Goal: Task Accomplishment & Management: Use online tool/utility

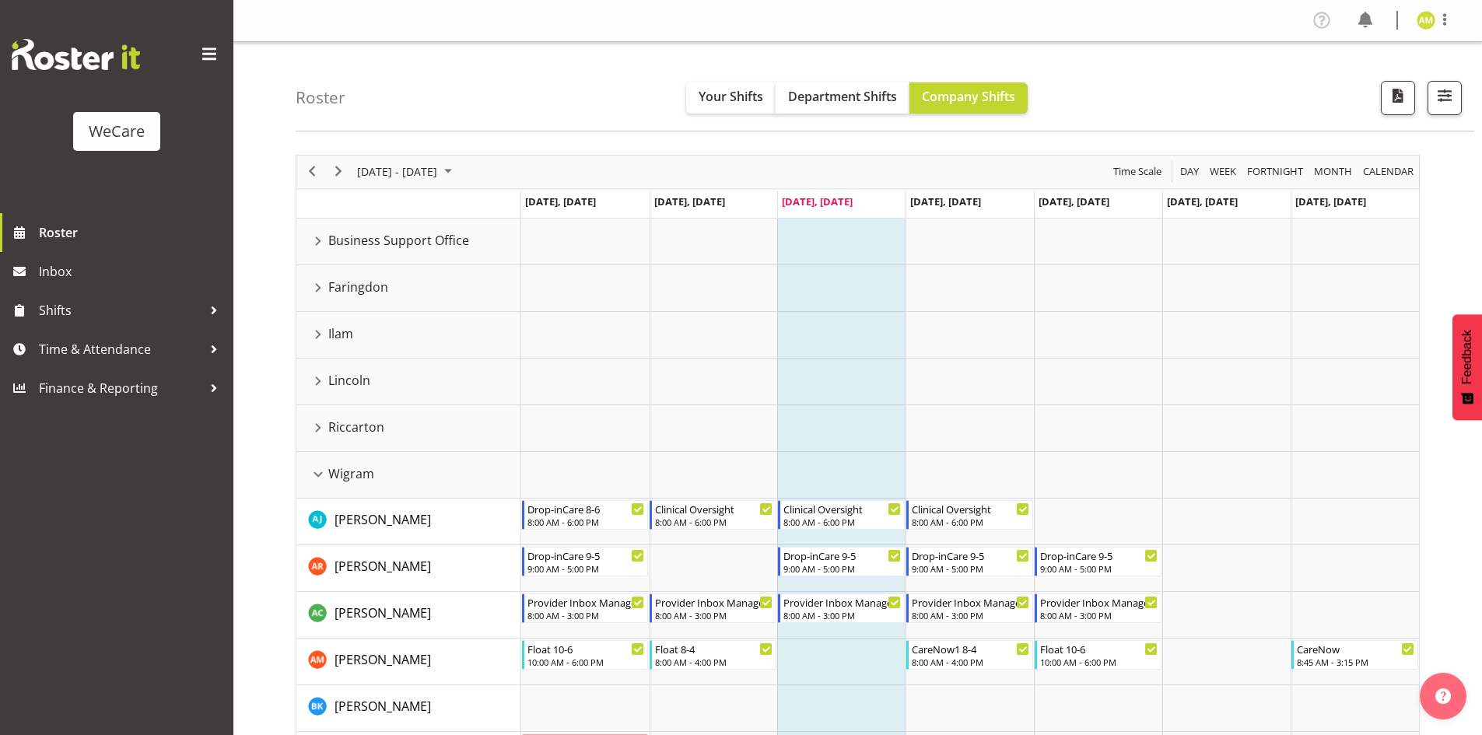
scroll to position [233, 0]
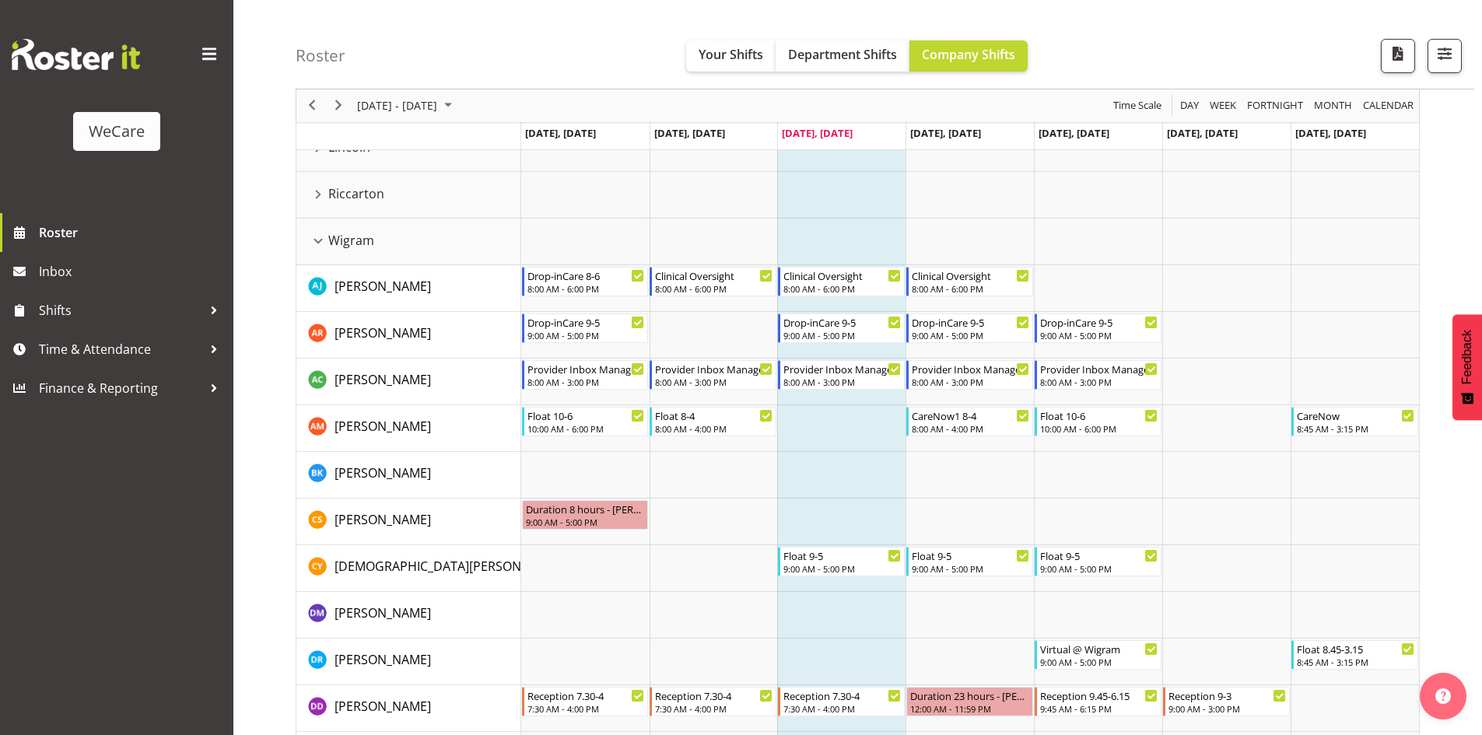
click at [320, 238] on div "Wigram resource" at bounding box center [318, 241] width 20 height 20
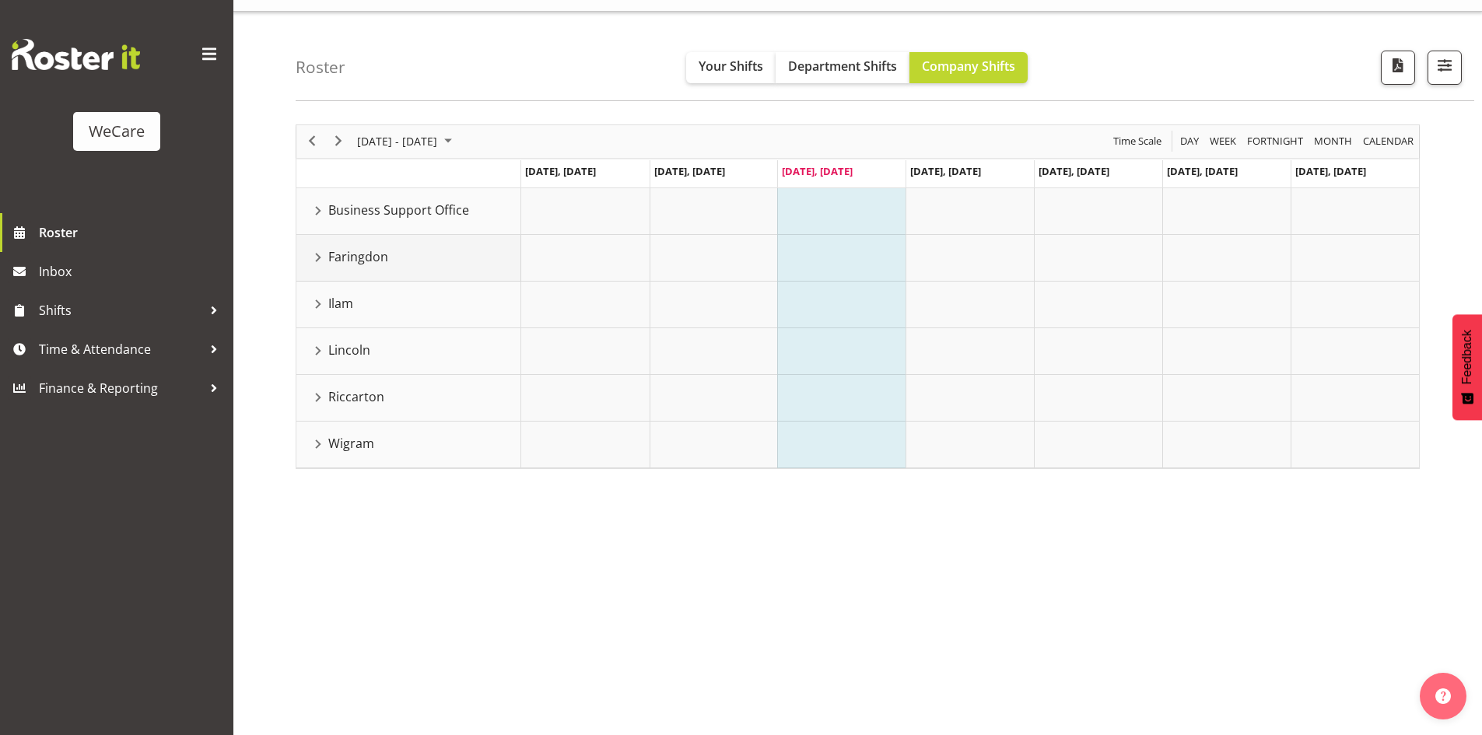
click at [314, 254] on div "Faringdon resource" at bounding box center [318, 257] width 20 height 20
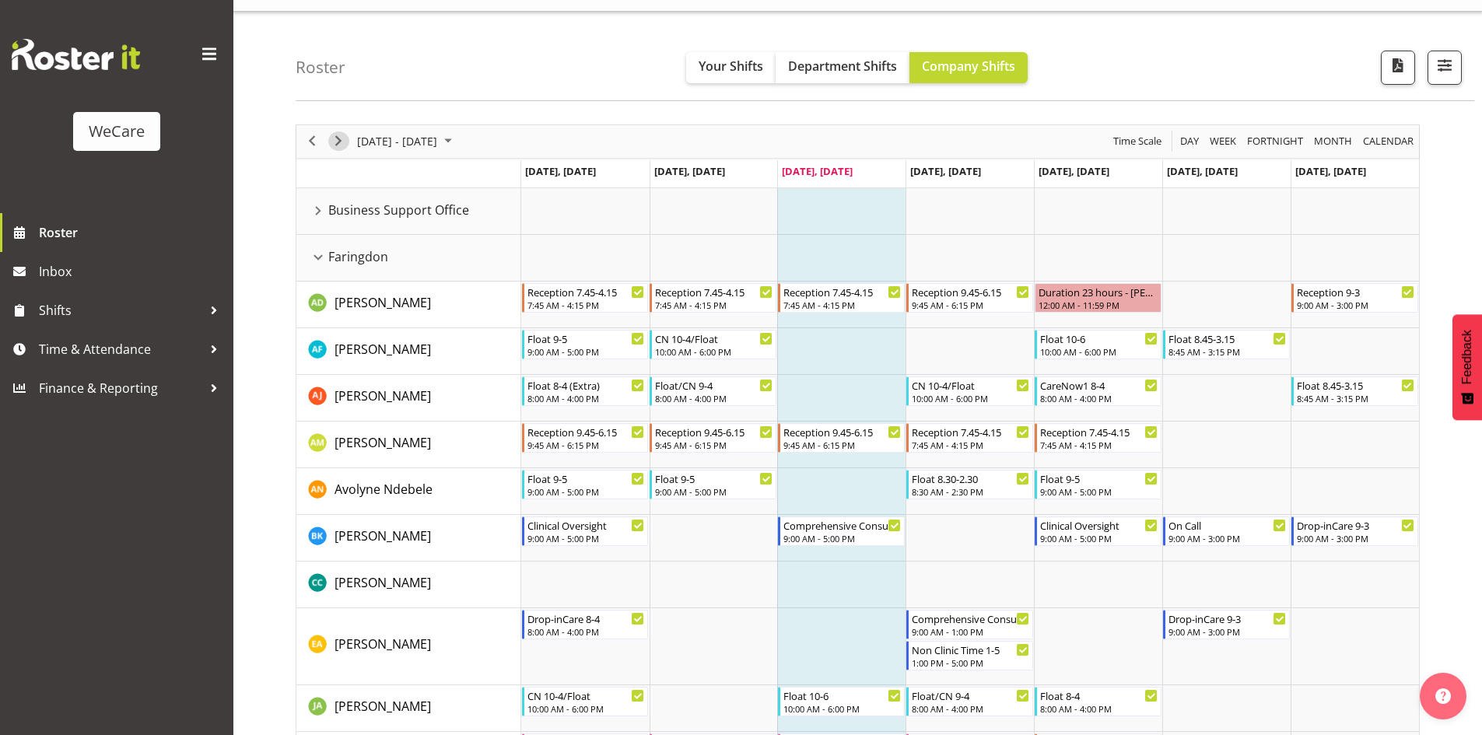
click at [337, 132] on span "Next" at bounding box center [338, 140] width 19 height 19
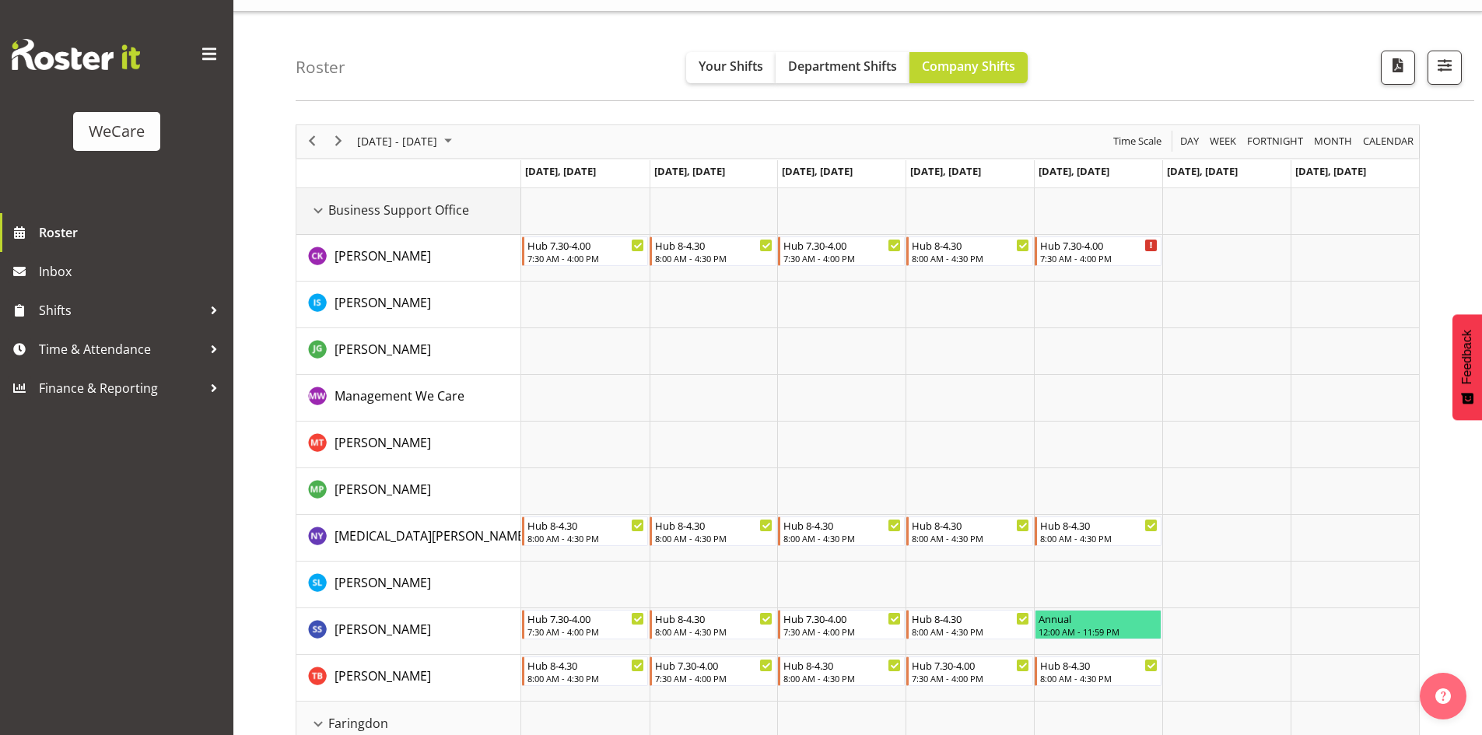
click at [326, 210] on div "Business Support Office resource" at bounding box center [318, 211] width 20 height 20
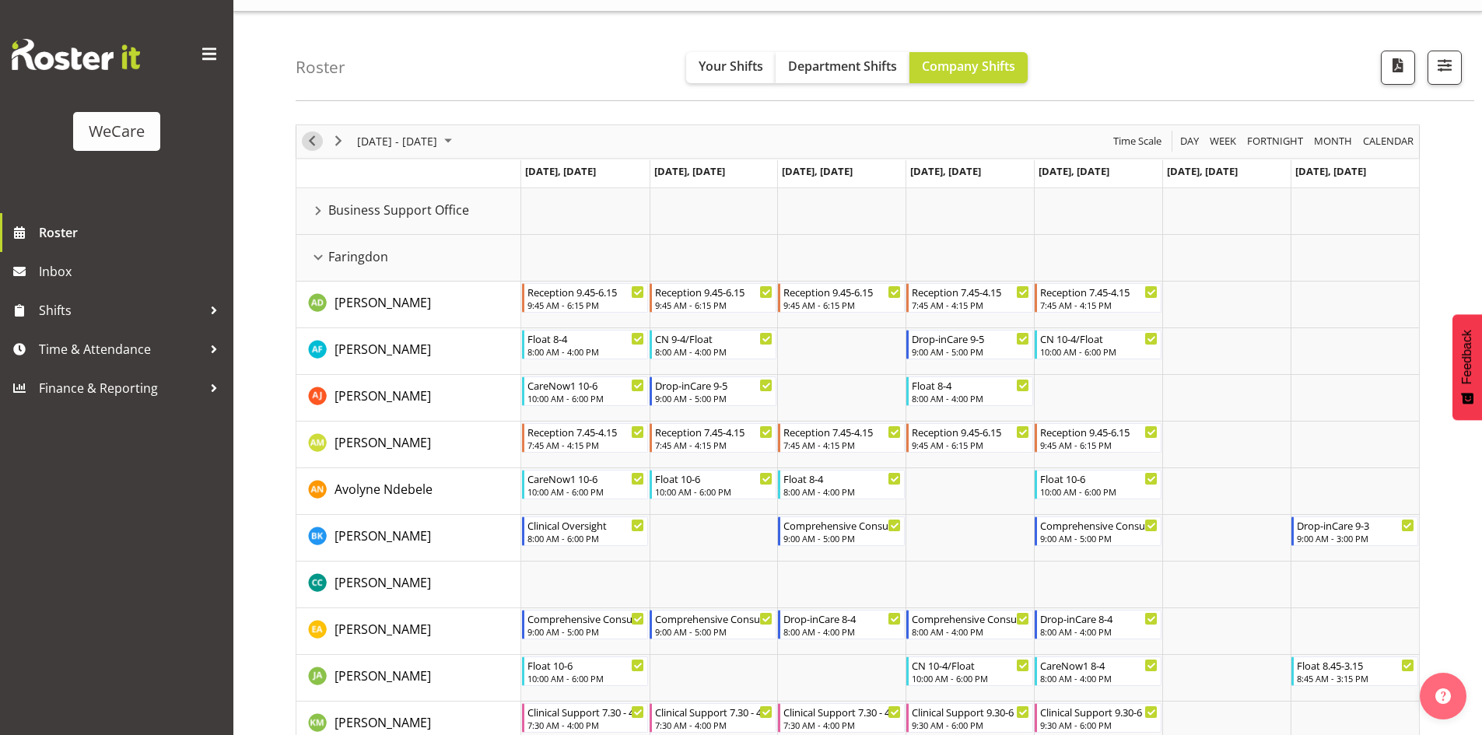
click at [317, 147] on span "Previous" at bounding box center [312, 140] width 19 height 19
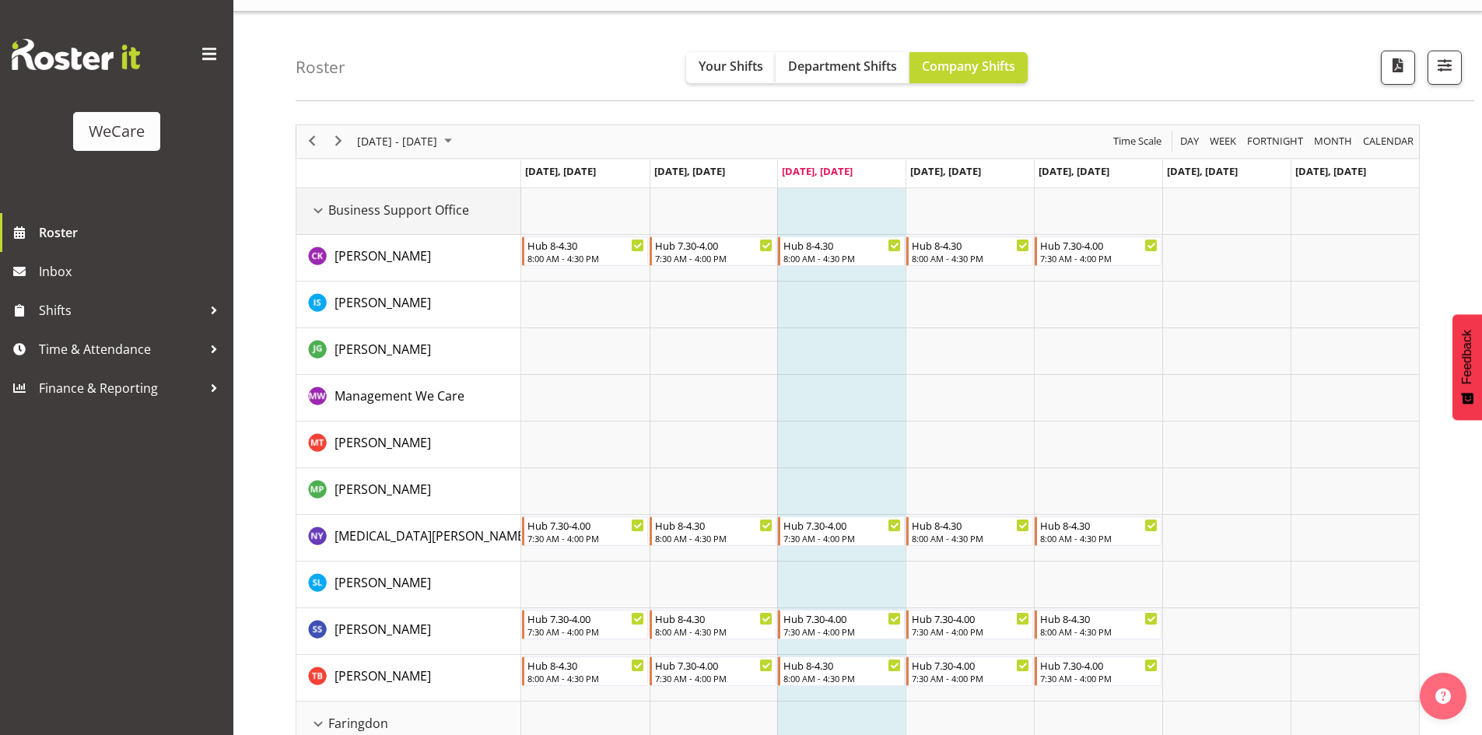
click at [320, 205] on div "Business Support Office resource" at bounding box center [318, 211] width 20 height 20
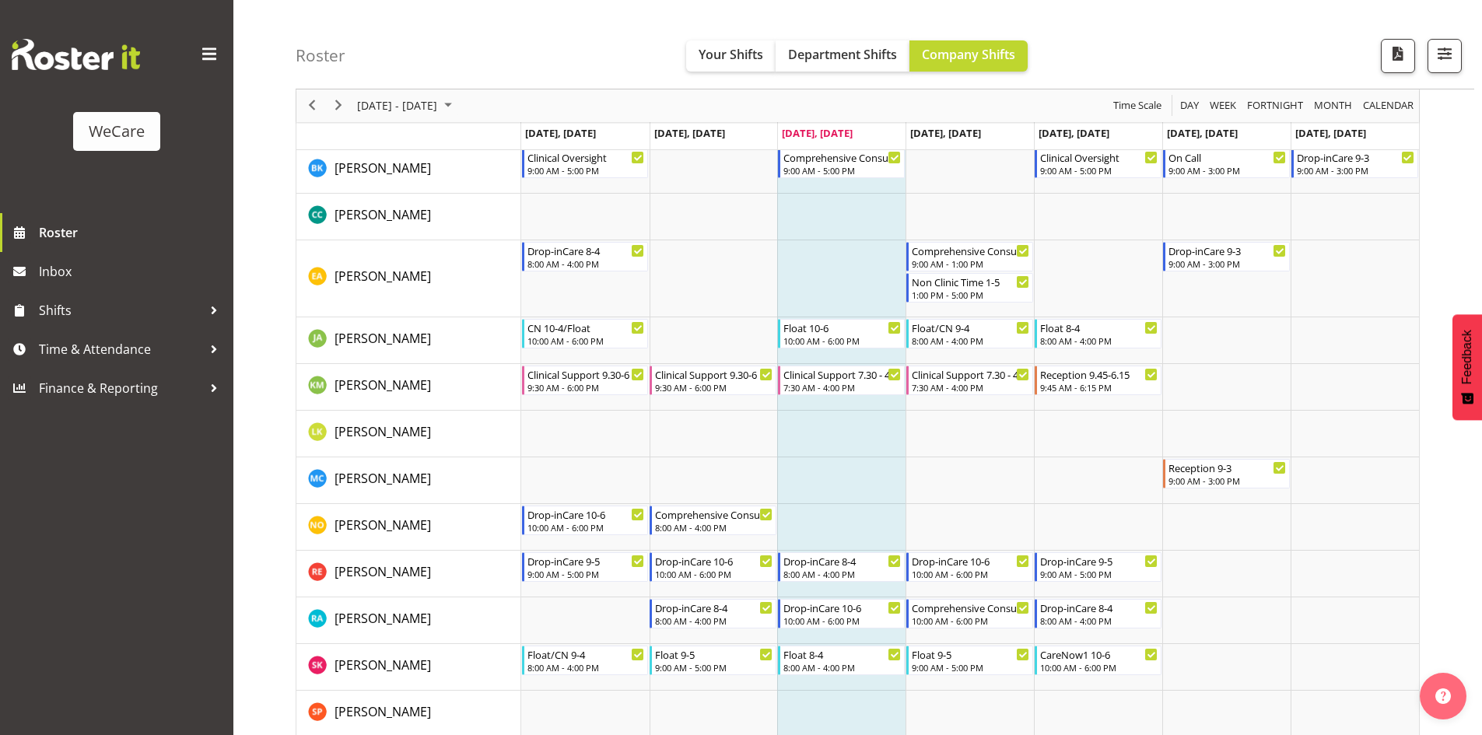
scroll to position [419, 0]
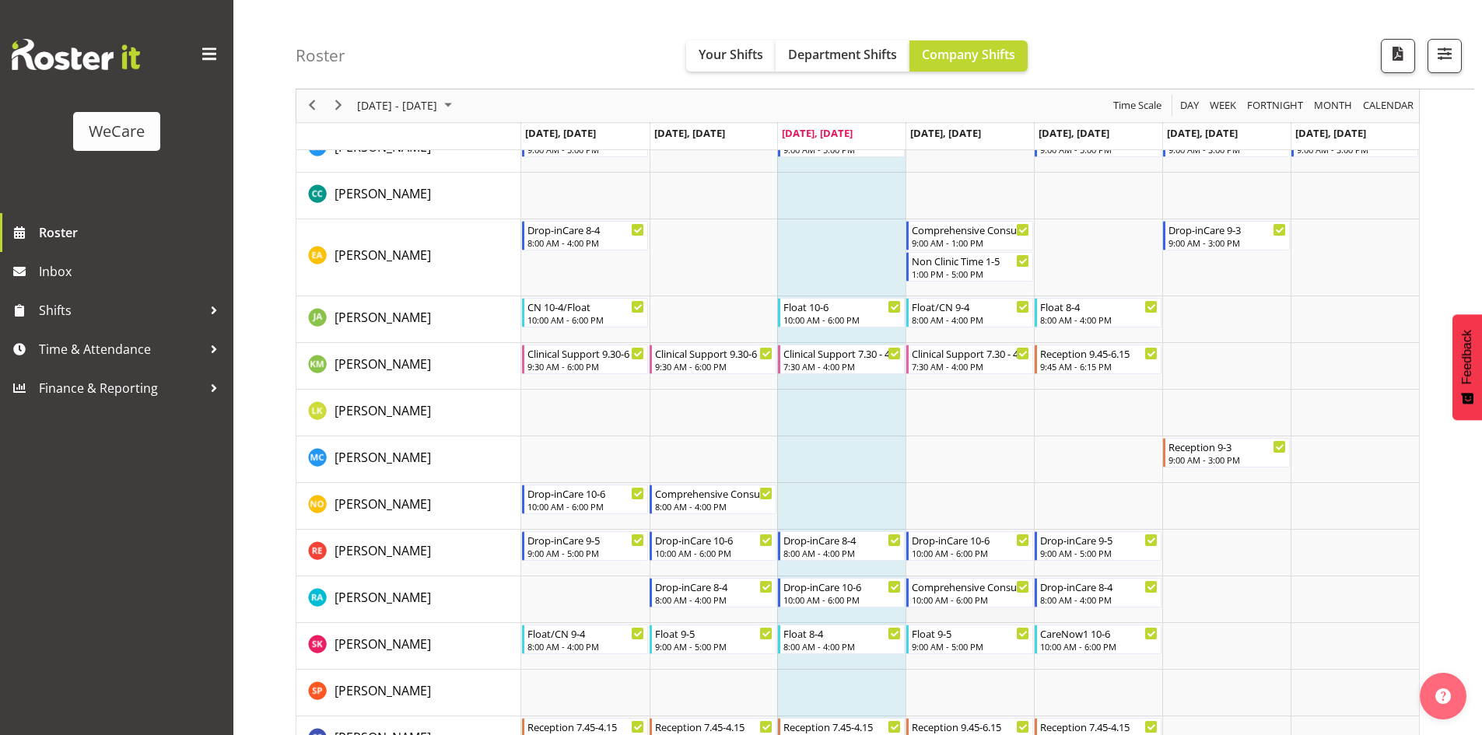
click at [950, 616] on td "Timeline Week of October 1, 2025" at bounding box center [969, 599] width 128 height 47
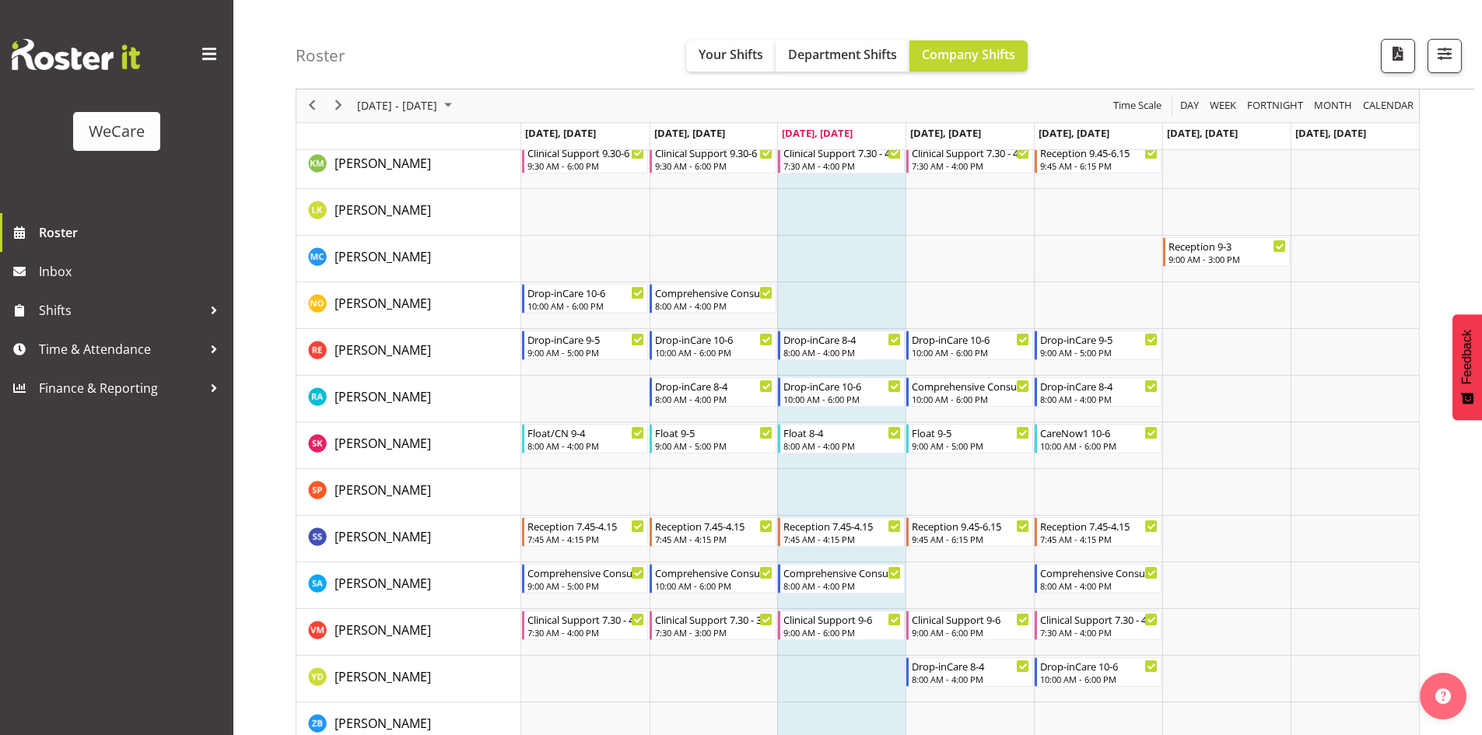
scroll to position [700, 0]
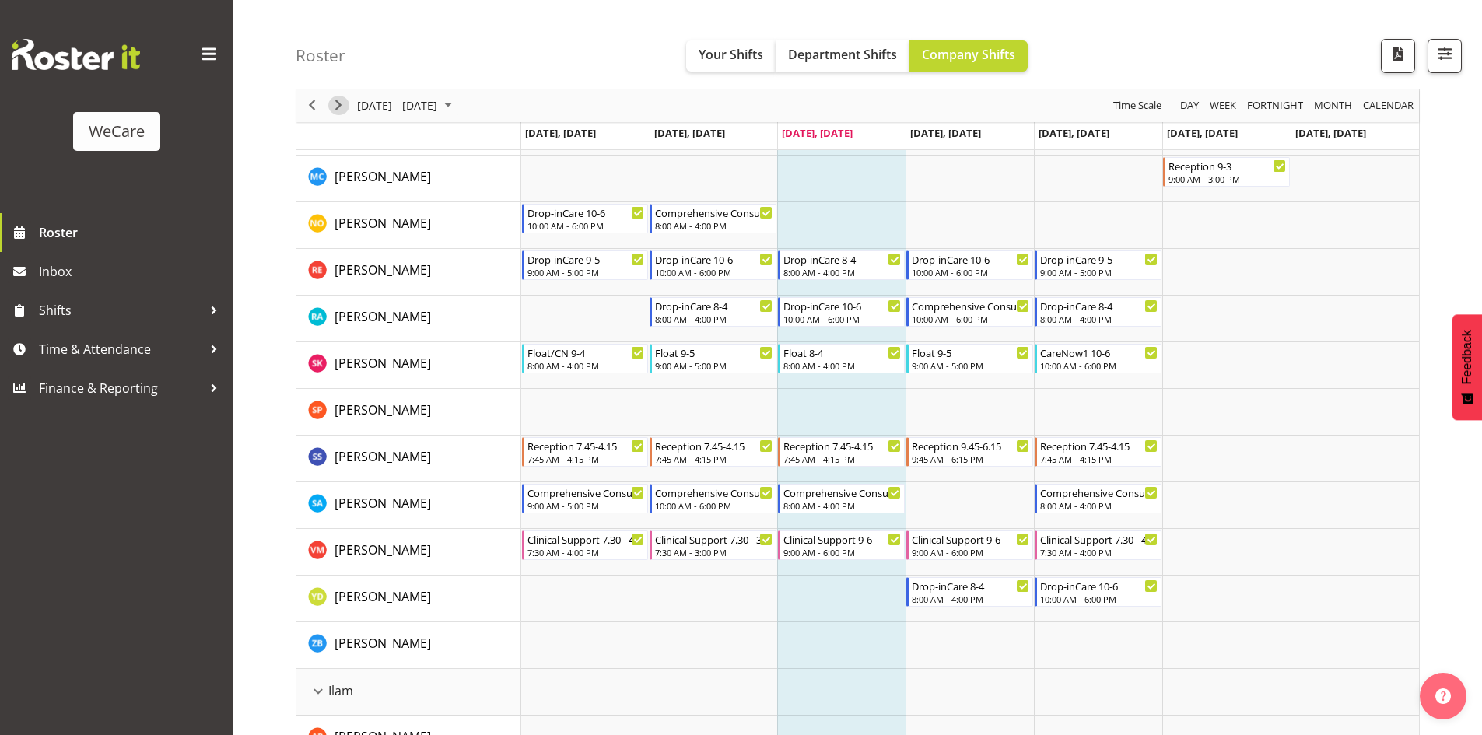
click at [342, 107] on span "Next" at bounding box center [338, 105] width 19 height 19
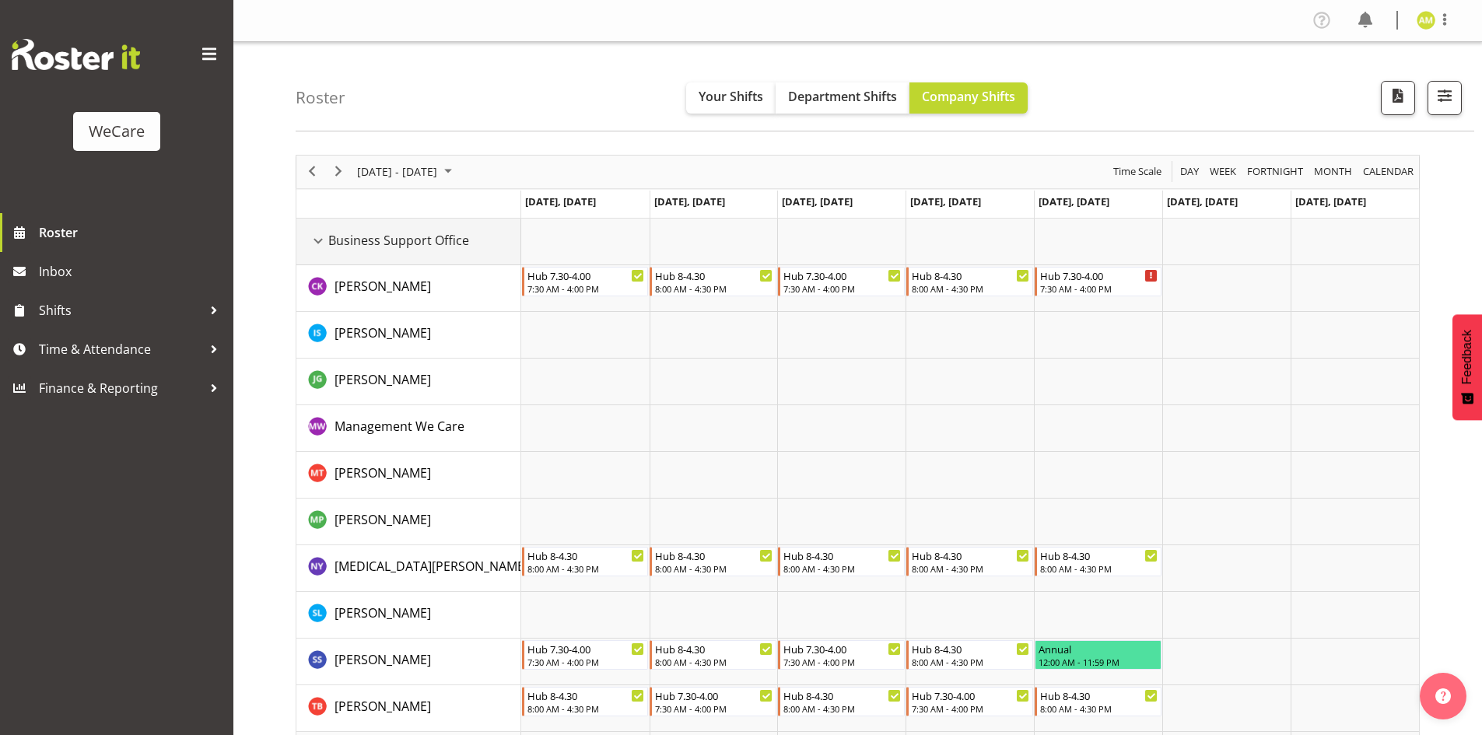
click at [317, 237] on div "Business Support Office resource" at bounding box center [318, 241] width 20 height 20
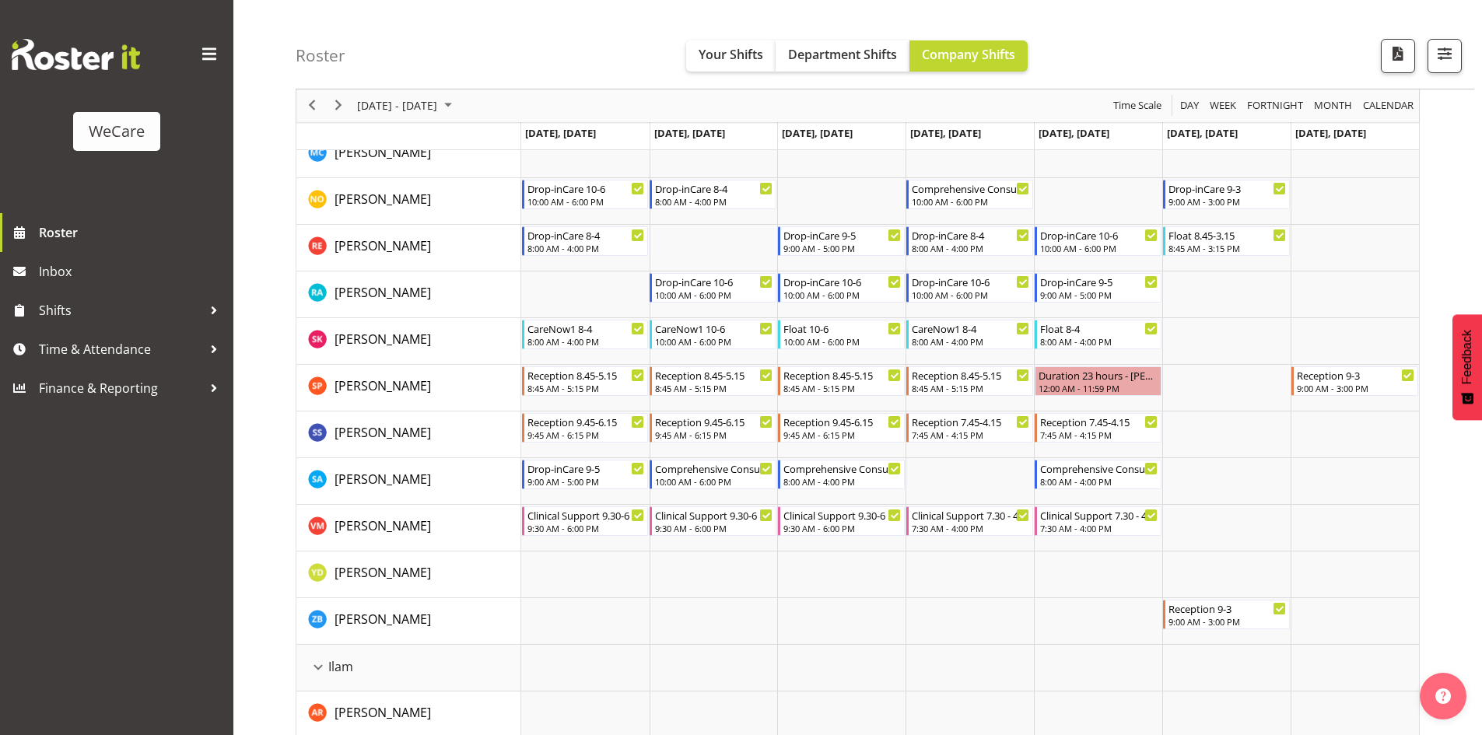
scroll to position [700, 0]
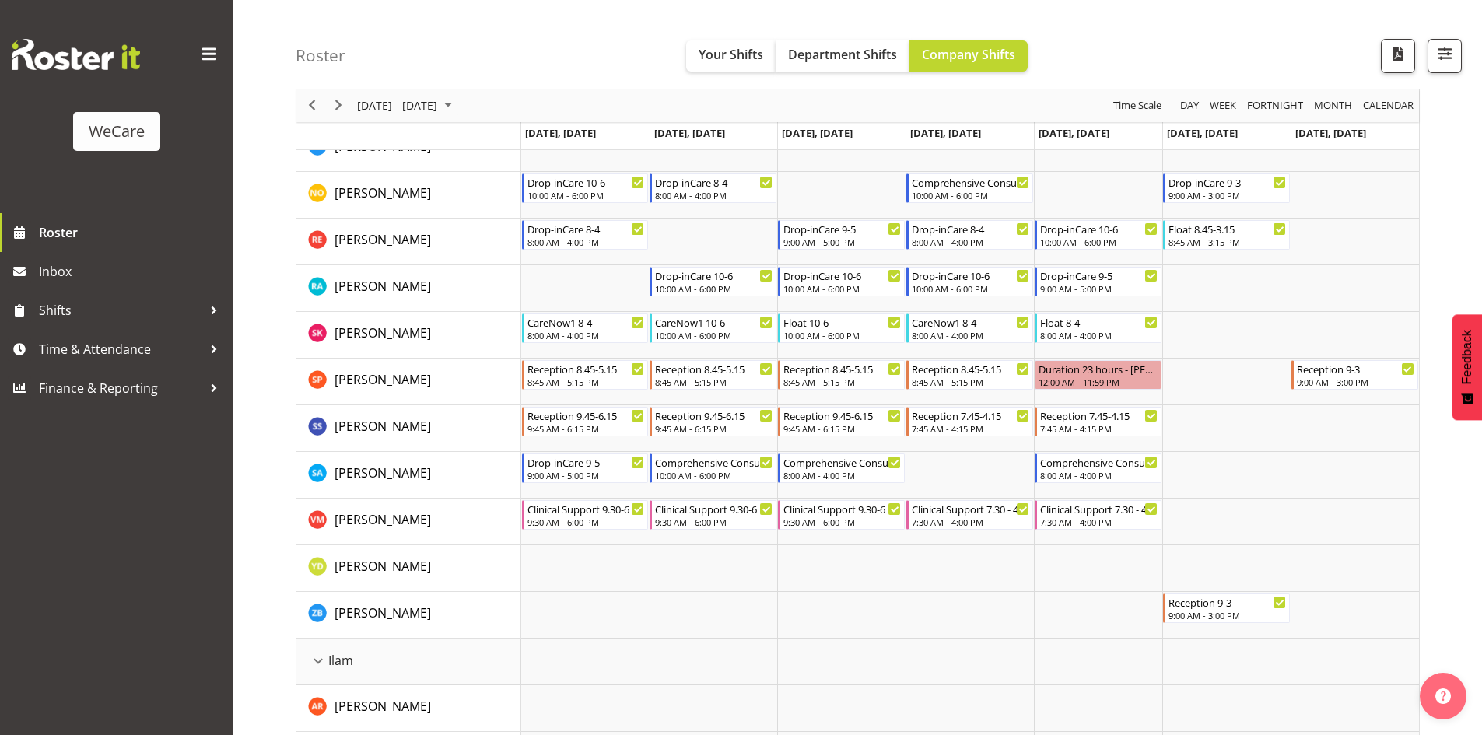
click at [326, 105] on div "next period" at bounding box center [338, 105] width 26 height 33
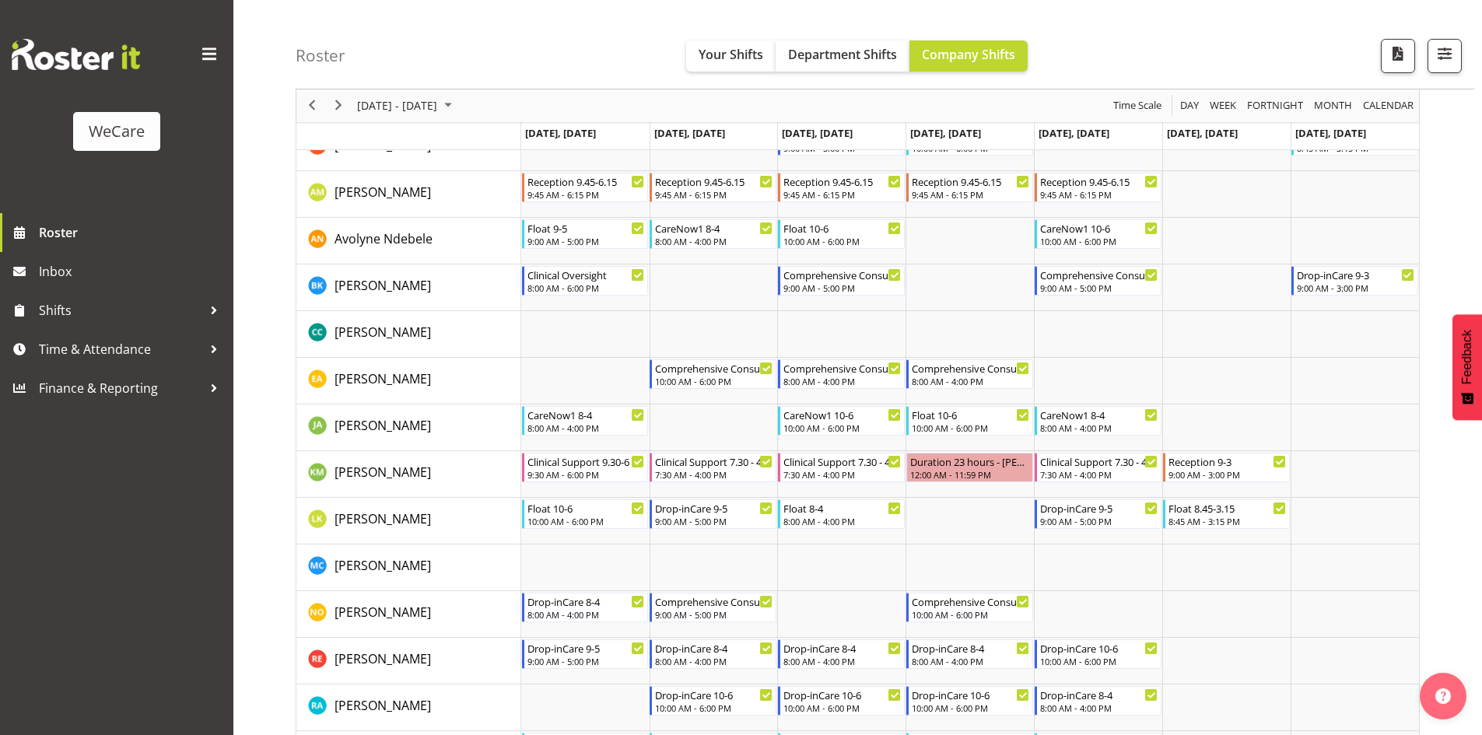
scroll to position [622, 0]
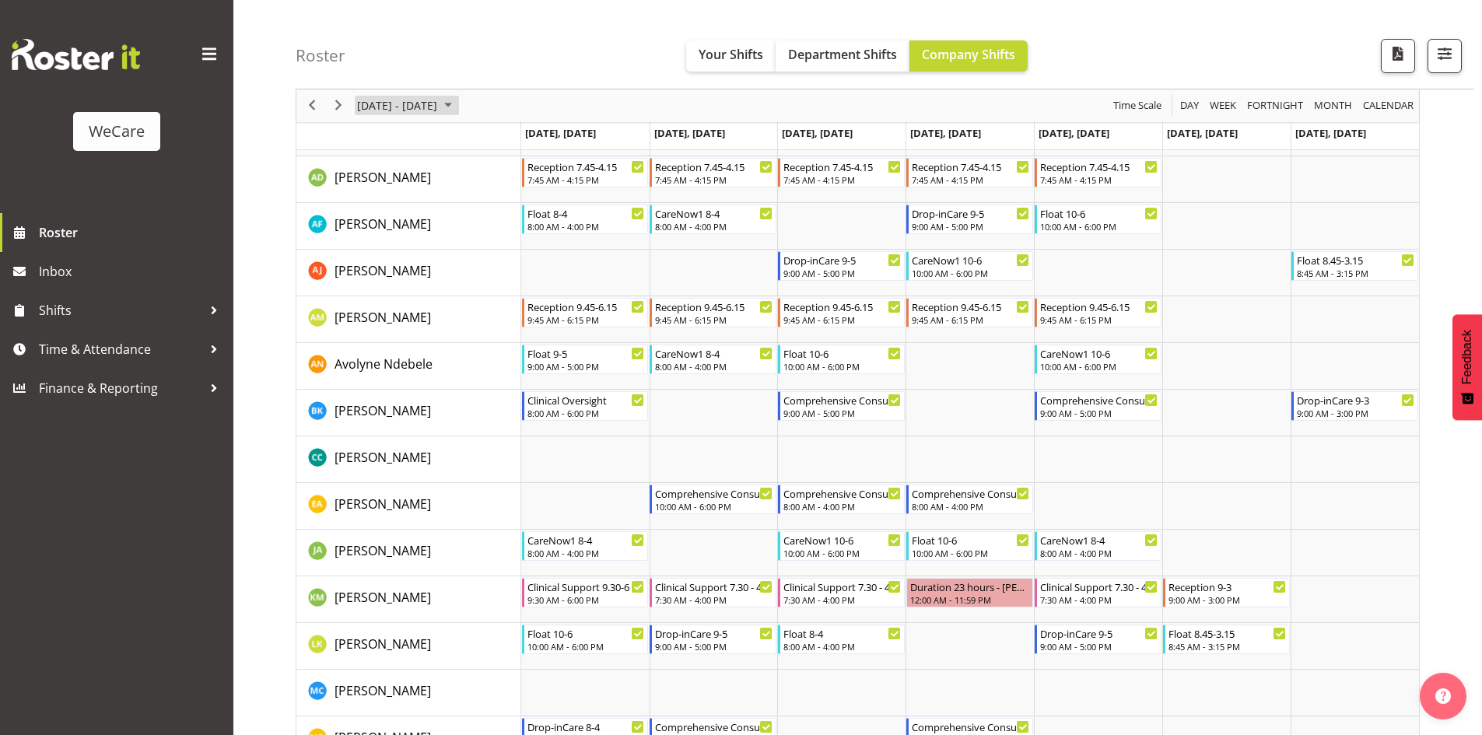
click at [439, 113] on span "[DATE] - [DATE]" at bounding box center [396, 105] width 83 height 19
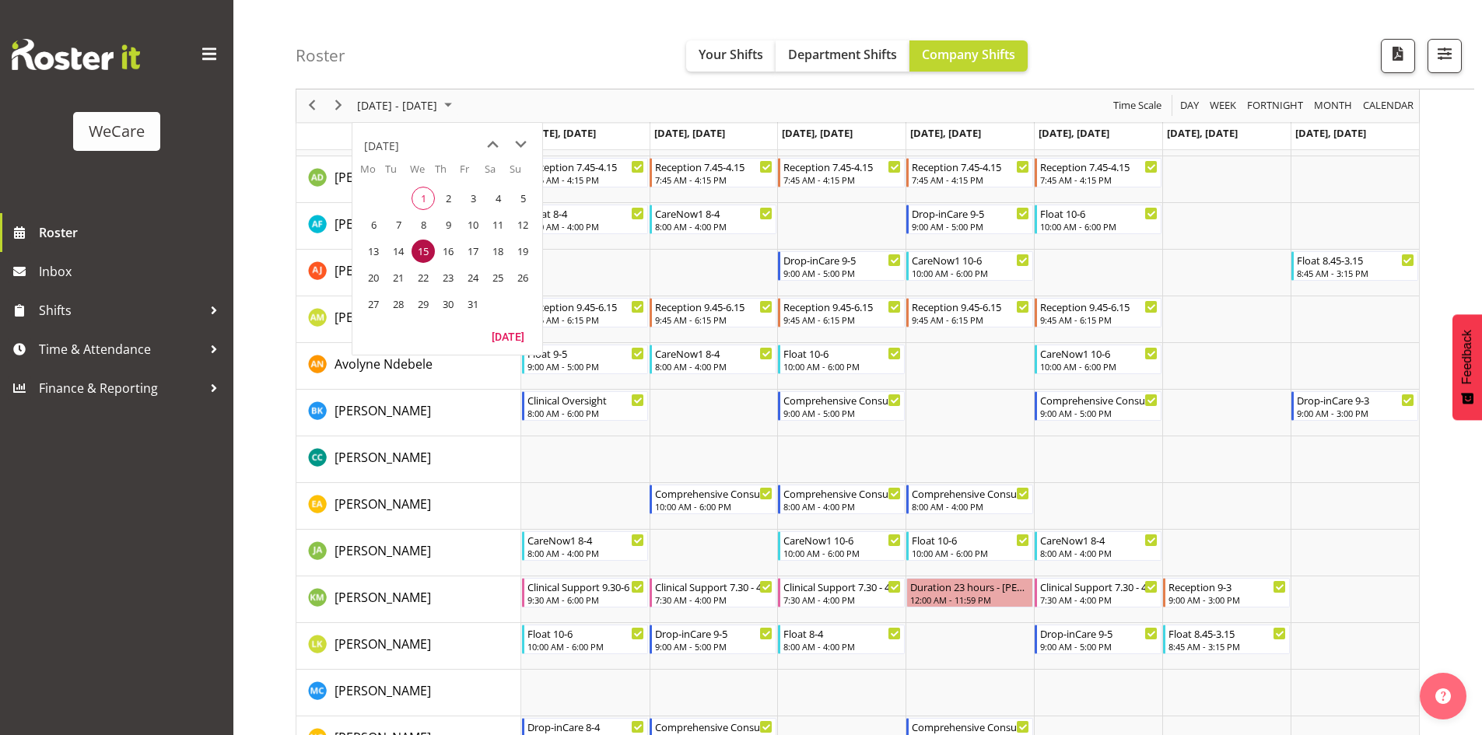
click at [429, 187] on span "1" at bounding box center [422, 198] width 23 height 23
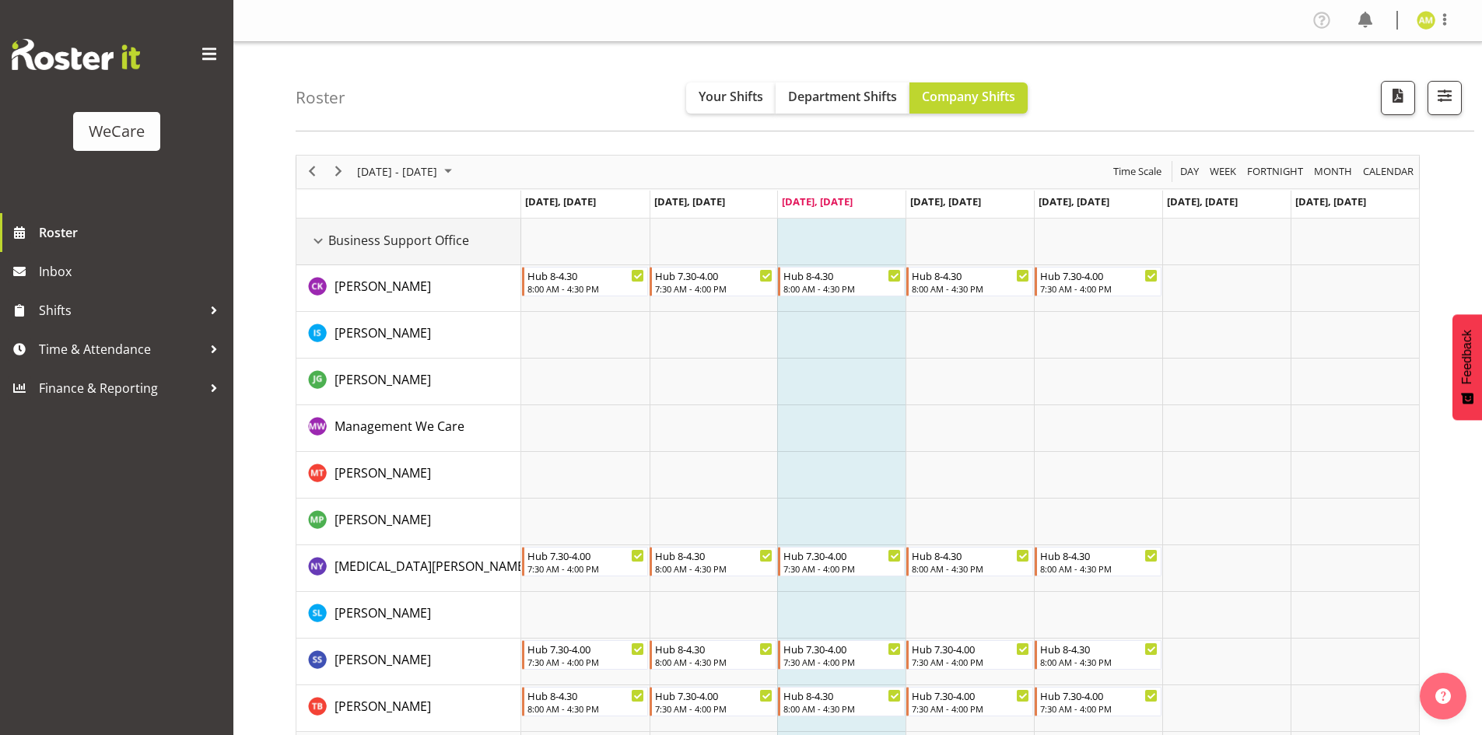
click at [315, 238] on div "Business Support Office resource" at bounding box center [318, 241] width 20 height 20
click at [318, 240] on div "Business Support Office resource" at bounding box center [318, 241] width 20 height 20
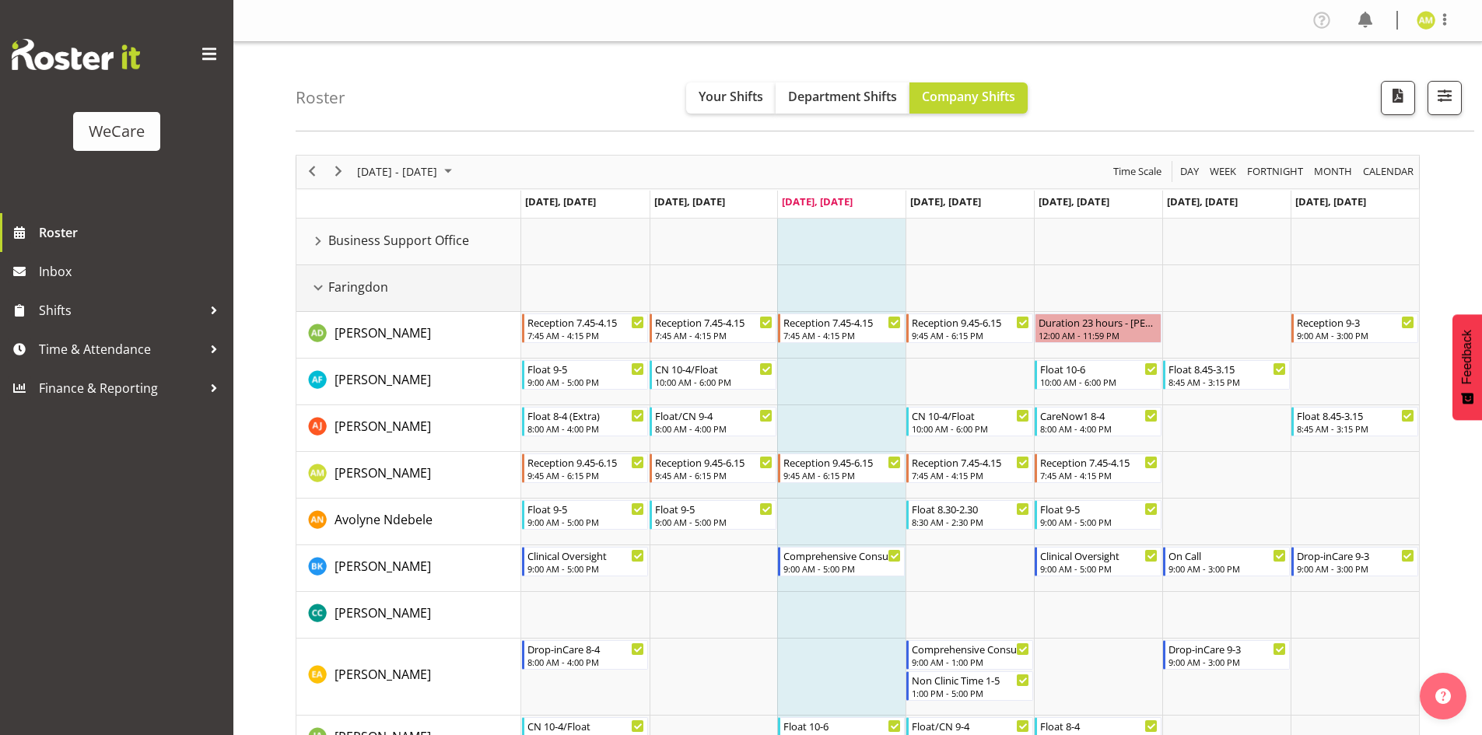
click at [314, 289] on div "Faringdon resource" at bounding box center [318, 288] width 20 height 20
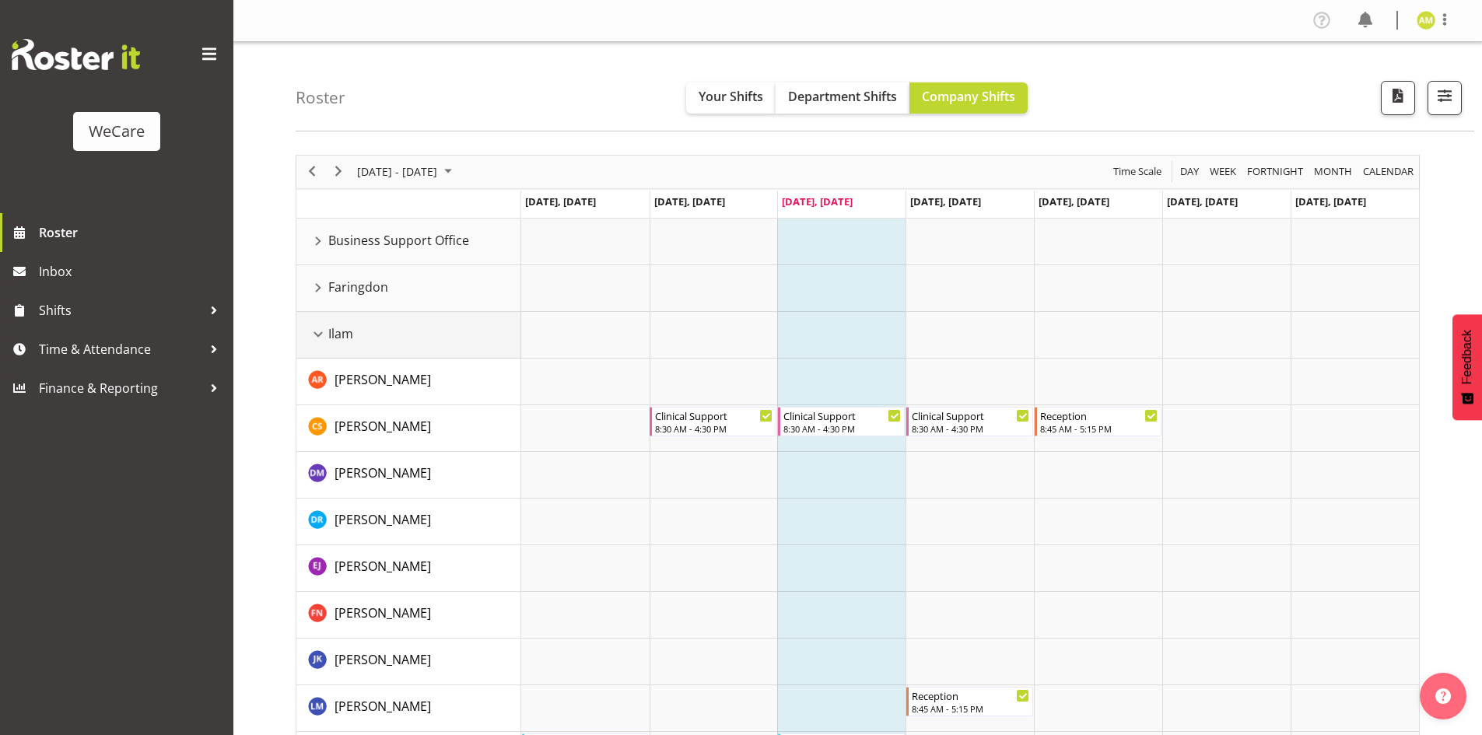
click at [311, 336] on div "Ilam resource" at bounding box center [318, 334] width 20 height 20
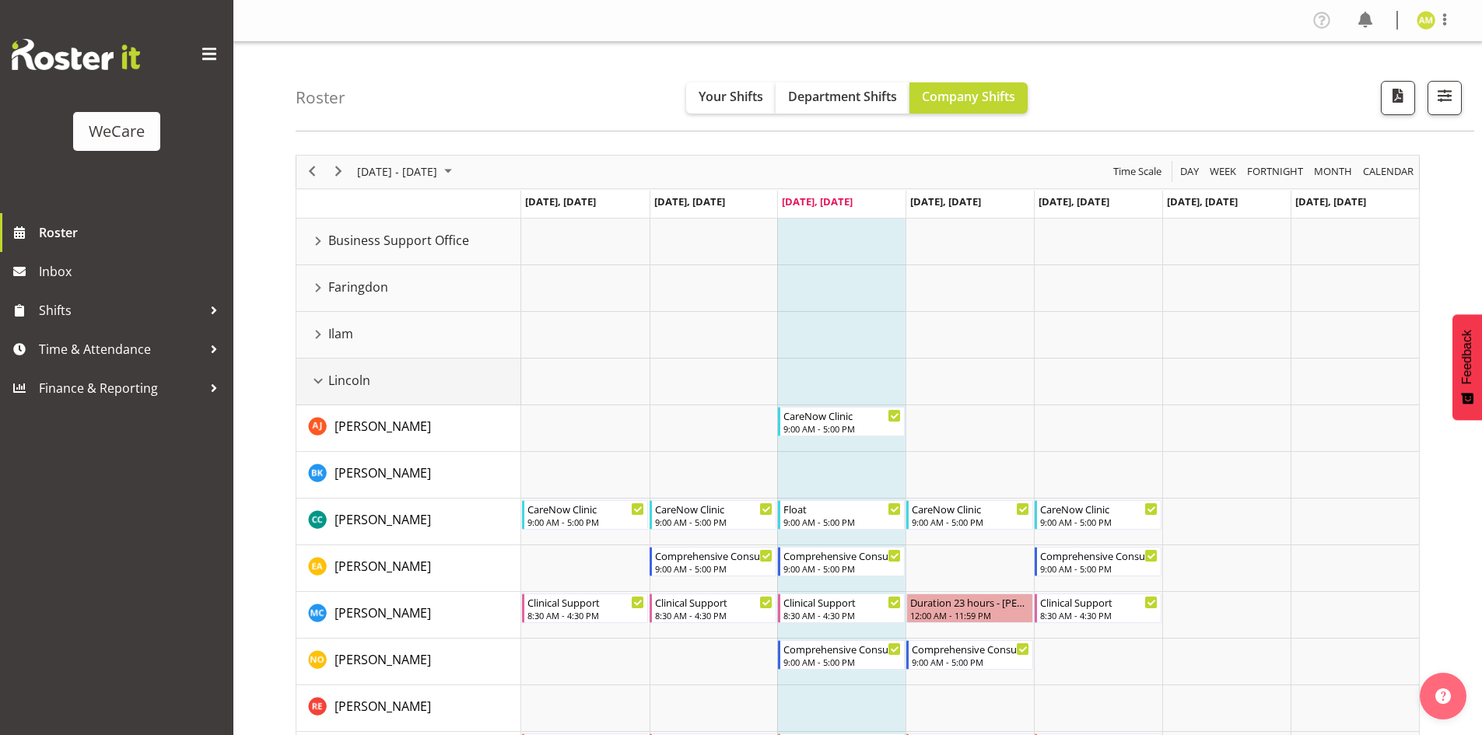
click at [313, 383] on div "Lincoln resource" at bounding box center [318, 381] width 20 height 20
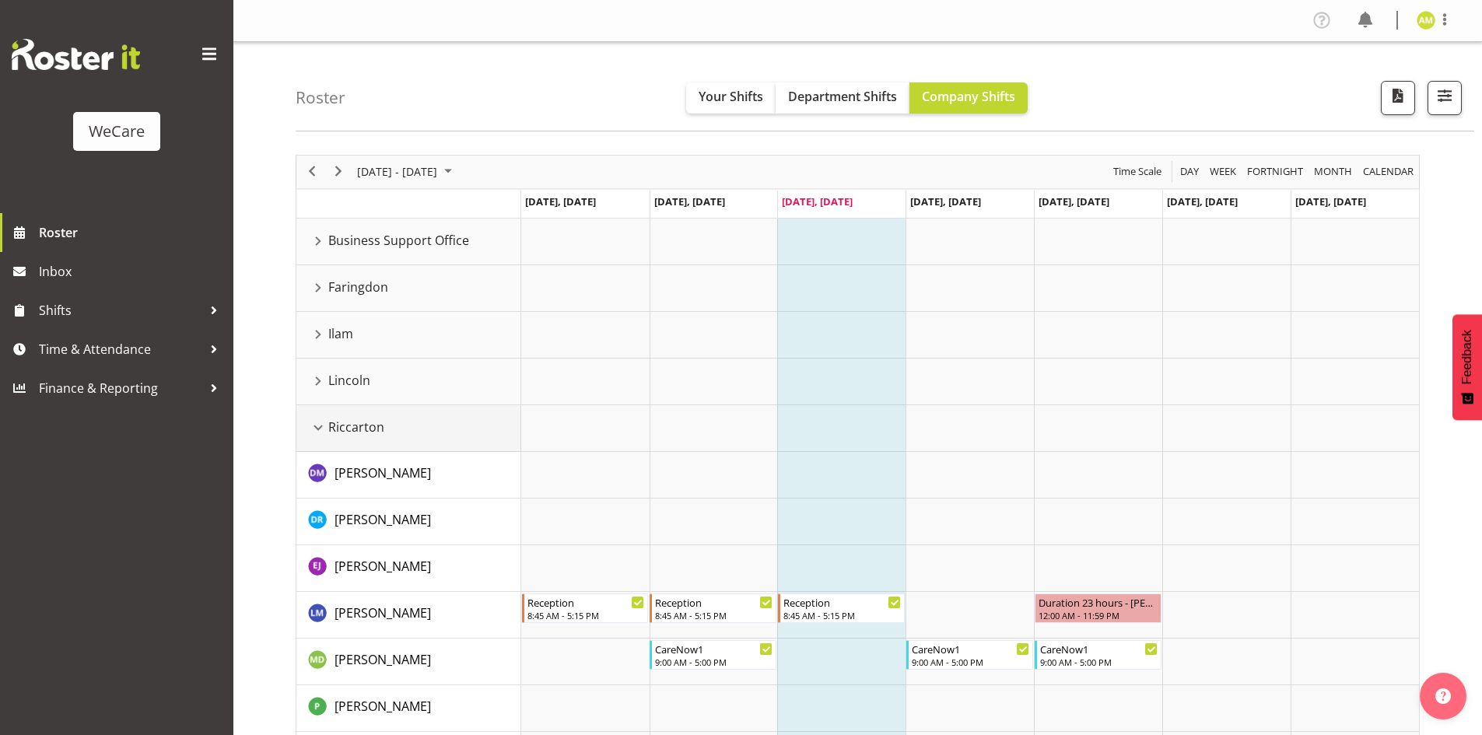
click at [319, 430] on div "Riccarton resource" at bounding box center [318, 428] width 20 height 20
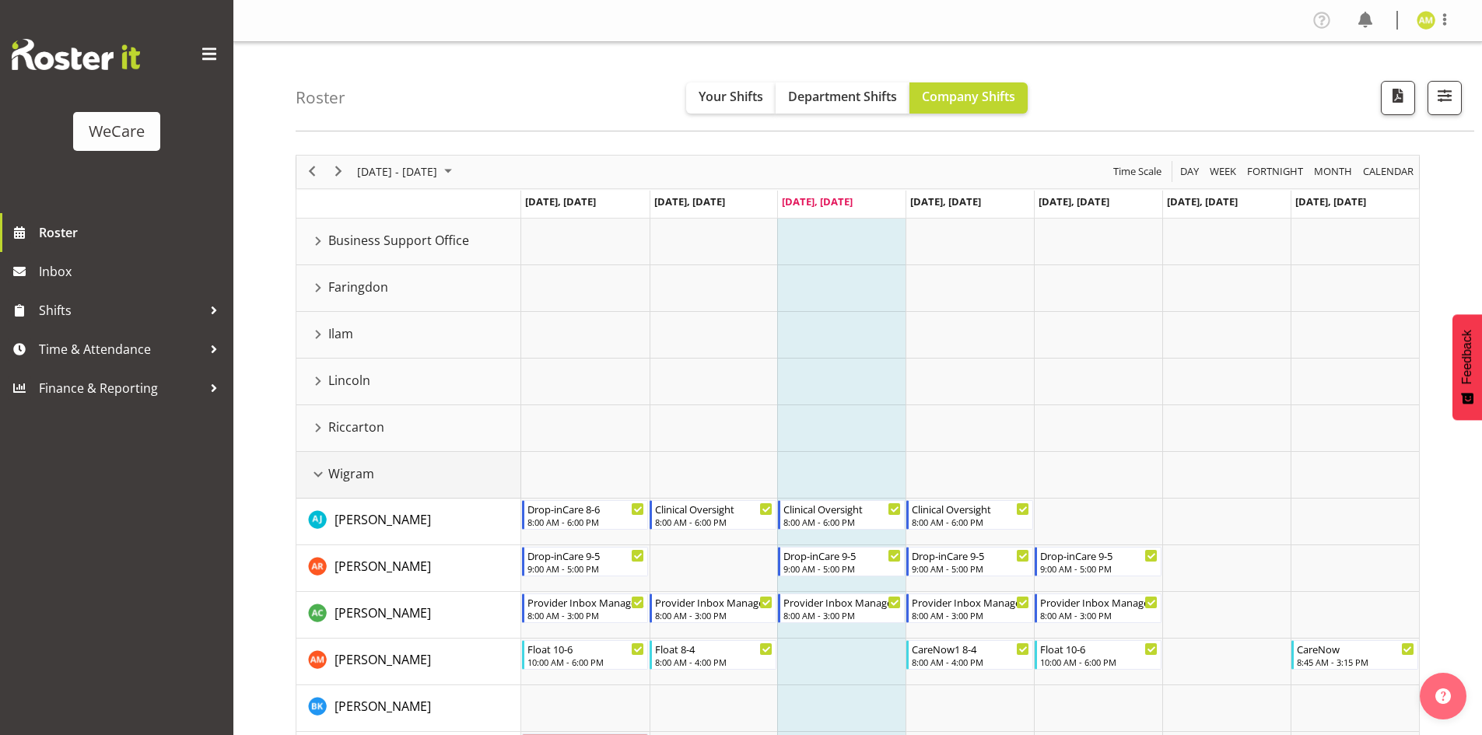
click at [312, 460] on td "Wigram" at bounding box center [408, 475] width 225 height 47
click at [319, 478] on div "Wigram resource" at bounding box center [318, 474] width 20 height 20
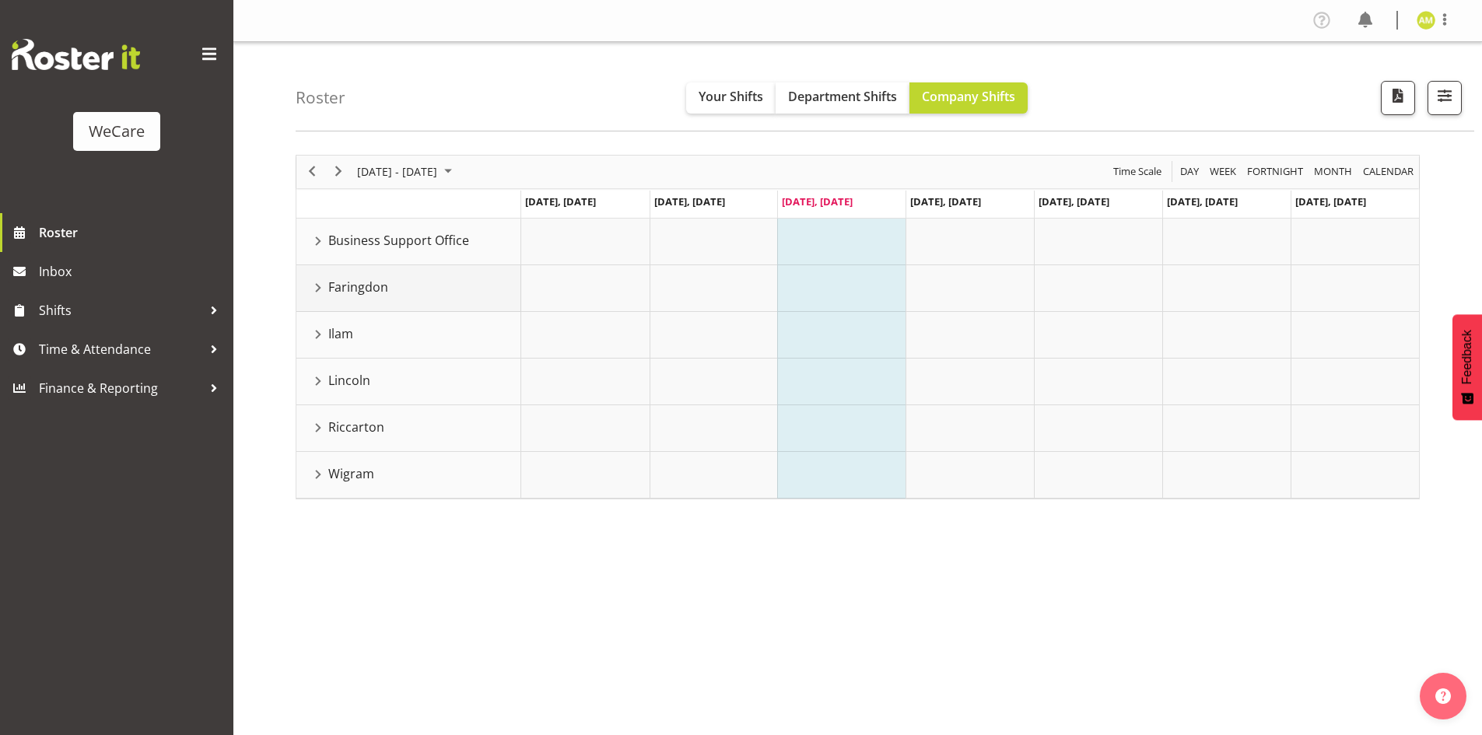
click at [310, 290] on div "Faringdon resource" at bounding box center [318, 288] width 20 height 20
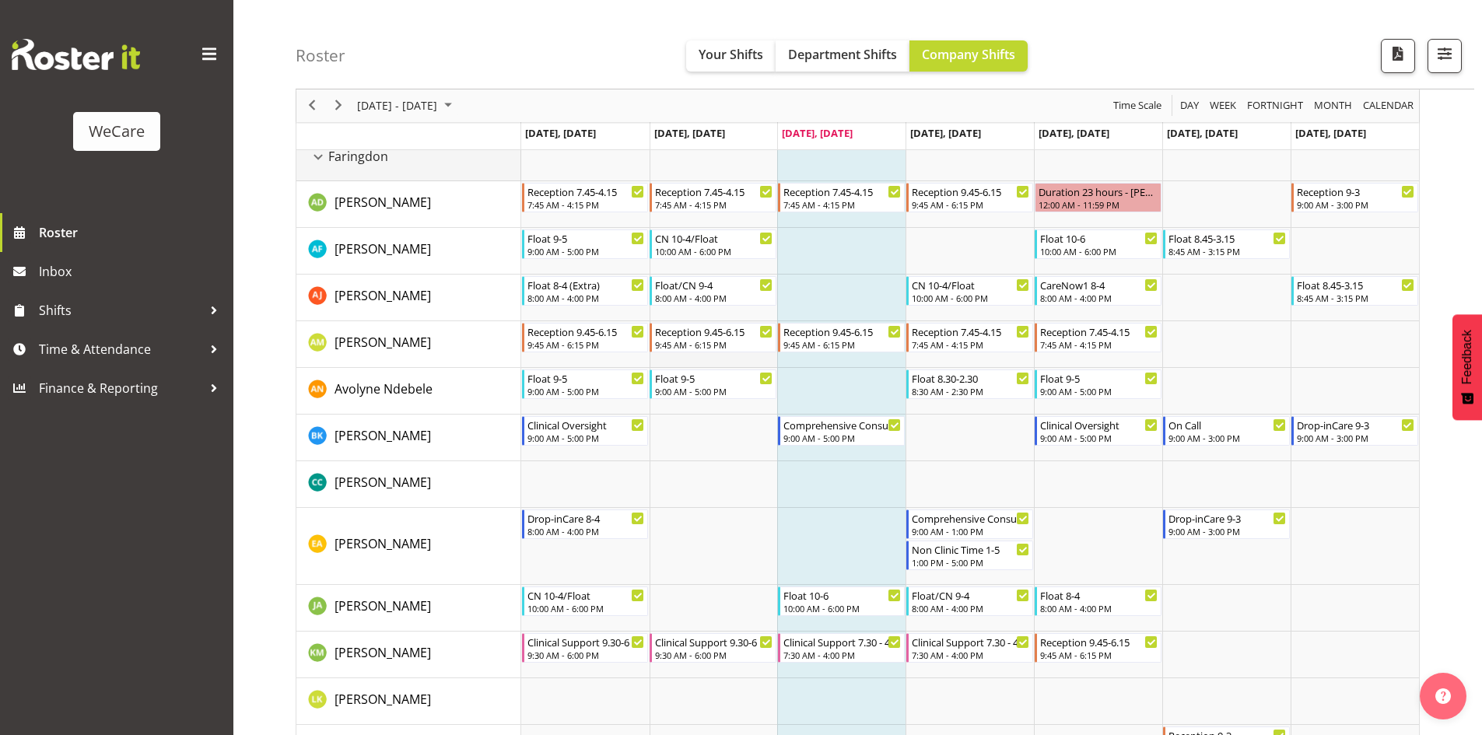
scroll to position [156, 0]
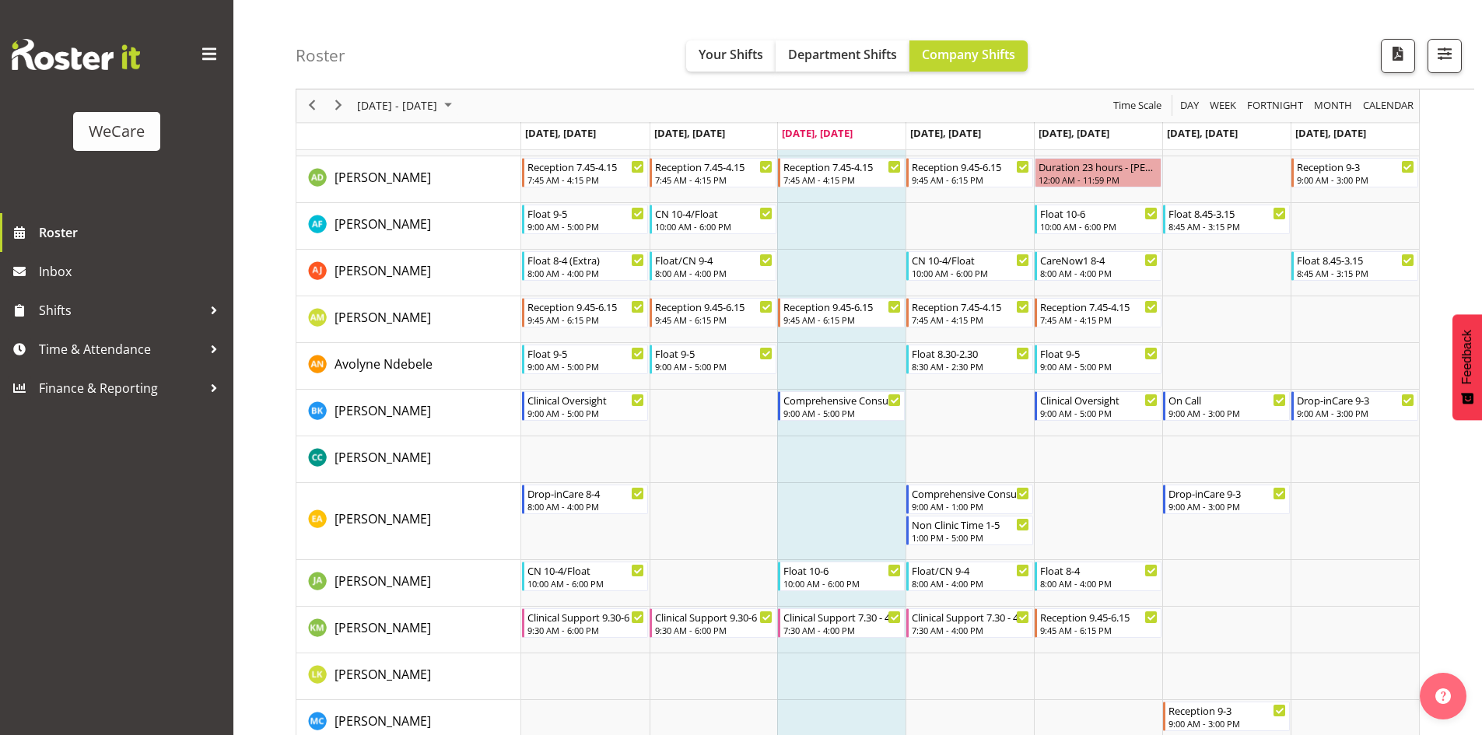
click at [841, 502] on td "Timeline Week of October 1, 2025" at bounding box center [841, 521] width 128 height 77
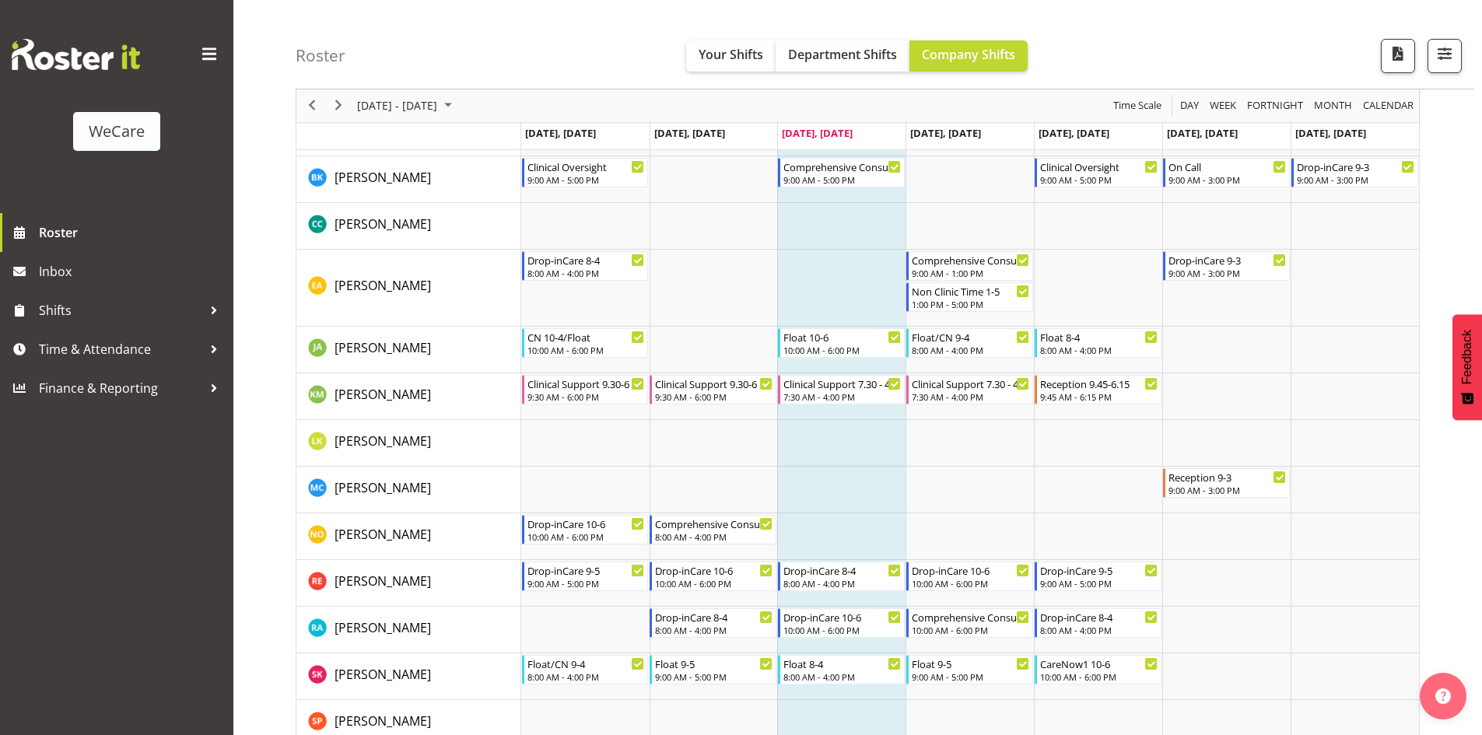
scroll to position [467, 0]
